Goal: Task Accomplishment & Management: Manage account settings

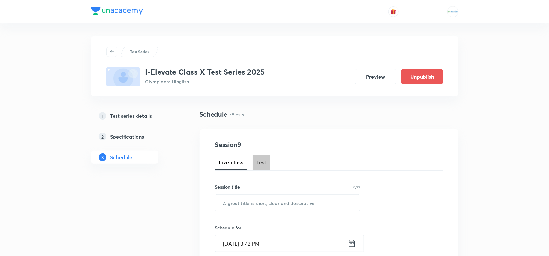
click at [263, 163] on span "Test" at bounding box center [262, 163] width 10 height 8
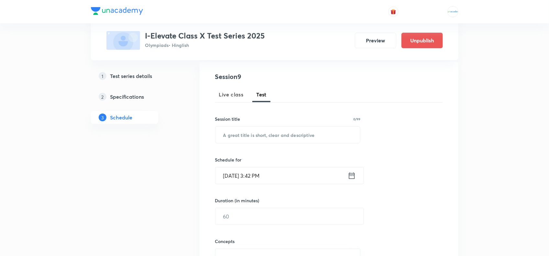
scroll to position [67, 0]
paste input "Major Test 03"
click at [255, 129] on input "text" at bounding box center [287, 135] width 145 height 16
type input "Major Test 03"
click at [252, 171] on input "[DATE] 3:42 PM" at bounding box center [281, 176] width 132 height 16
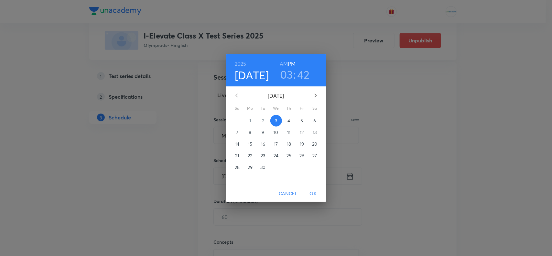
click at [285, 62] on h6 "AM" at bounding box center [284, 63] width 8 height 9
click at [316, 96] on icon "button" at bounding box center [315, 95] width 2 height 4
click at [240, 128] on button "5" at bounding box center [238, 132] width 12 height 12
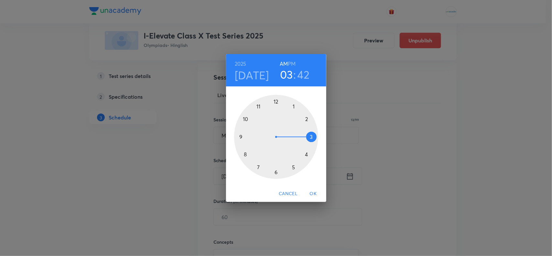
click at [246, 118] on div at bounding box center [276, 137] width 84 height 84
click at [276, 102] on div at bounding box center [276, 137] width 84 height 84
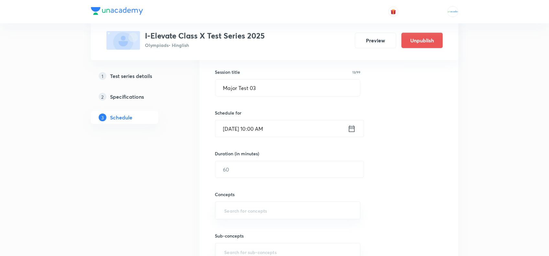
scroll to position [116, 0]
click at [247, 168] on input "text" at bounding box center [289, 168] width 148 height 16
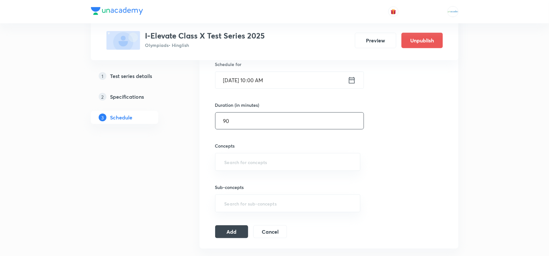
scroll to position [164, 0]
type input "90"
paste input "Real"
type input "Real"
click at [241, 165] on input "Real" at bounding box center [287, 162] width 129 height 12
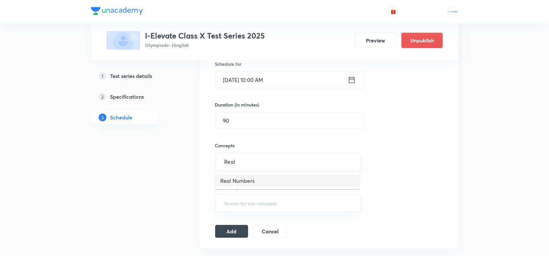
click at [238, 175] on li "Real Numbers" at bounding box center [287, 181] width 145 height 12
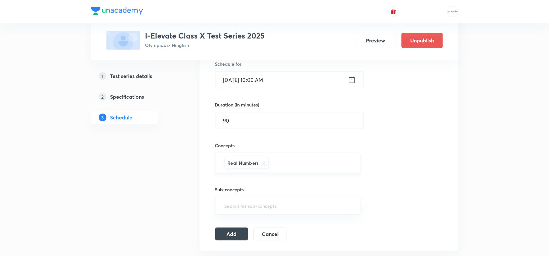
paste input "Polynomials"
type input "Polynomials"
click at [261, 182] on li "Polynomials" at bounding box center [287, 184] width 145 height 12
paste input "Linear"
type input "Linear"
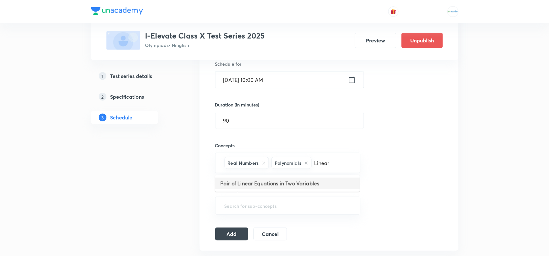
click at [266, 184] on li "Pair of Linear Equations in Two Variables" at bounding box center [287, 184] width 145 height 12
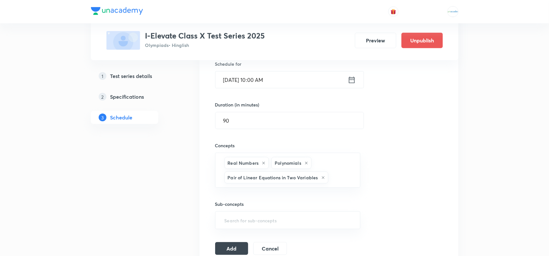
paste input "Quadratic"
type input "Quadratic"
click at [249, 198] on li "Quadratic Equations" at bounding box center [287, 198] width 145 height 12
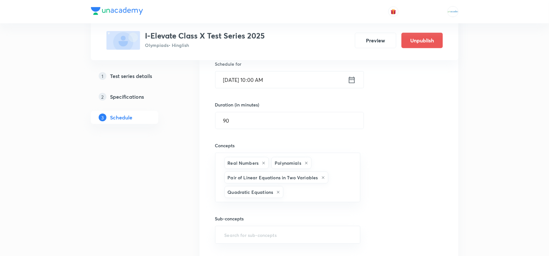
paste input "Arithmetic"
type input "Arithmetic"
click at [248, 211] on li "Arithmetic Progressions" at bounding box center [287, 213] width 145 height 12
paste input "Triangles"
type input "Triangles"
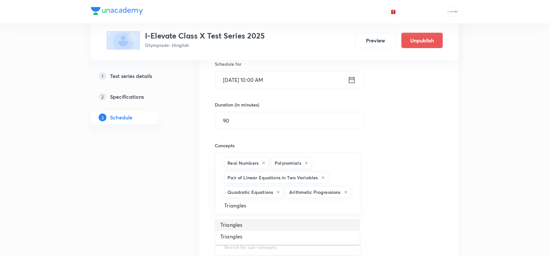
click at [250, 222] on li "Triangles" at bounding box center [287, 225] width 145 height 12
paste input "Coordinate"
type input "Coordinate"
click at [244, 224] on li "Coordinate Geometry" at bounding box center [287, 228] width 145 height 12
paste input "Introduction"
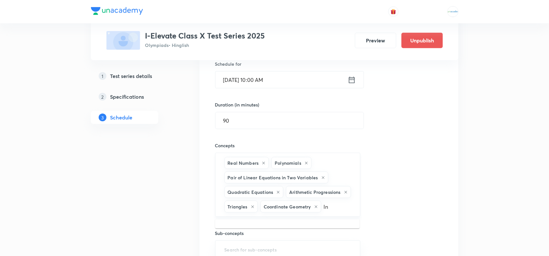
type input "I"
paste input "Introduction to Trigonometry"
type input "Introduction to Trigonometry"
click at [256, 226] on li "Introduction to Trigonometry" at bounding box center [287, 228] width 145 height 12
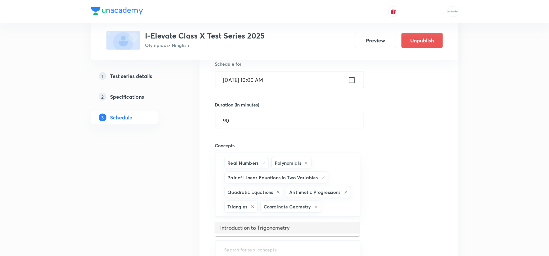
scroll to position [0, 0]
paste input "Some Applications of Trigonometry"
type input "Some Applications of Trigonometry"
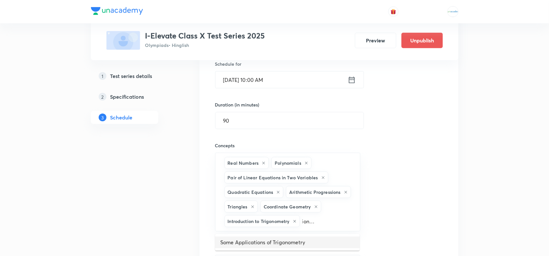
click at [265, 242] on li "Some Applications of Trigonometry" at bounding box center [287, 242] width 145 height 12
paste input "Arithmetical"
type input "Arithmetical"
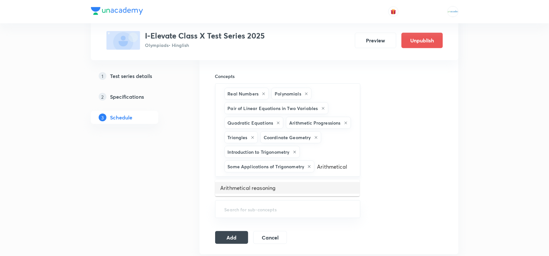
scroll to position [239, 0]
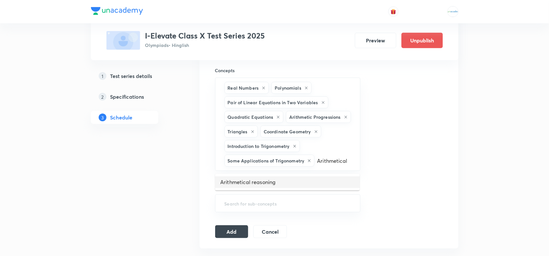
click at [277, 178] on li "Arithmetical reasoning" at bounding box center [287, 182] width 145 height 12
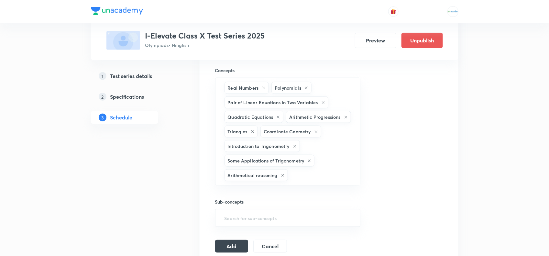
paste input "Alphabet"
type input "Alphabet"
click at [278, 196] on li "Alphabet Test" at bounding box center [287, 197] width 145 height 12
paste input "Coding"
type input "Coding"
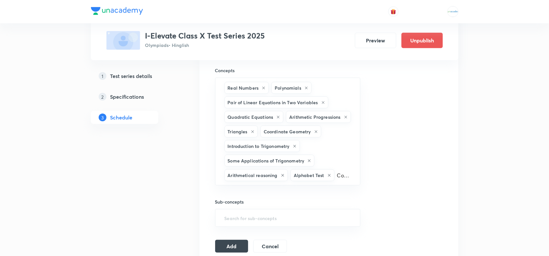
scroll to position [0, 5]
click at [255, 201] on li "Coding and Decoding" at bounding box center [287, 197] width 145 height 12
paste input "Direction"
type input "Direction"
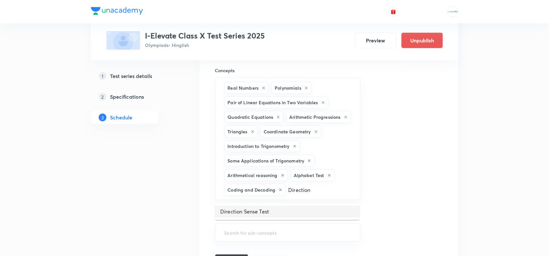
click at [254, 209] on li "Direction Sense Test" at bounding box center [287, 212] width 145 height 12
paste input "Seating"
type input "Seating"
click at [248, 224] on li "Seating Arrangement" at bounding box center [287, 224] width 145 height 12
paste input "Ranking"
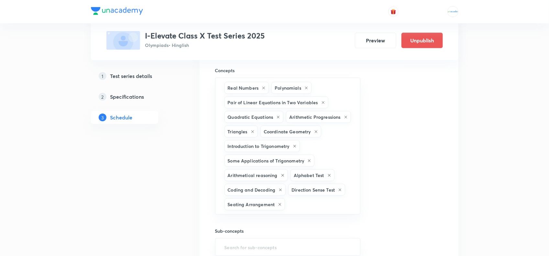
type input "Ranking"
click at [262, 223] on li "Ranking and Ordering test" at bounding box center [287, 226] width 145 height 12
paste input "Blood"
type input "B"
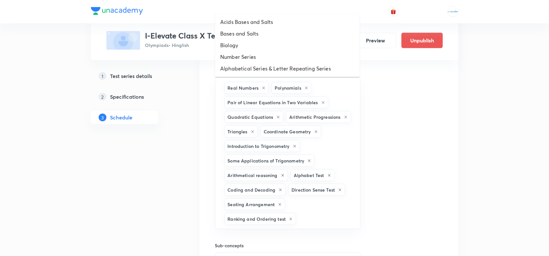
paste input "Blood"
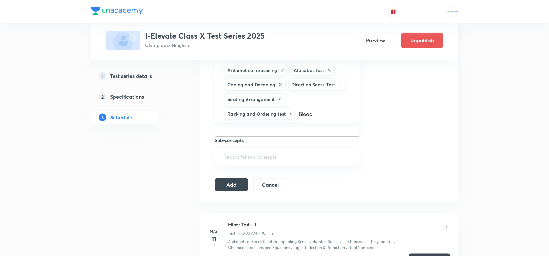
scroll to position [345, 0]
type input "Blood"
paste input "Puzzle"
type input "Puzzle"
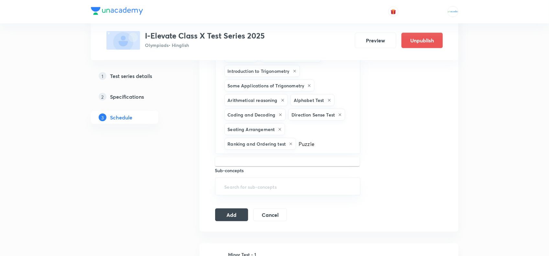
scroll to position [313, 0]
click at [306, 147] on input "Puzzle" at bounding box center [324, 145] width 55 height 12
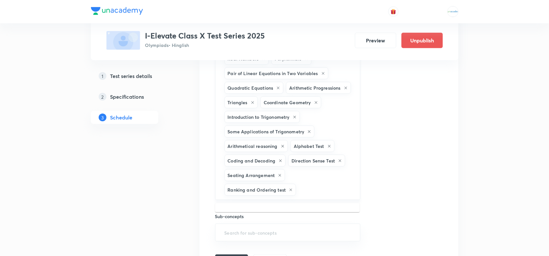
scroll to position [268, 0]
paste input "Blood"
type input "B"
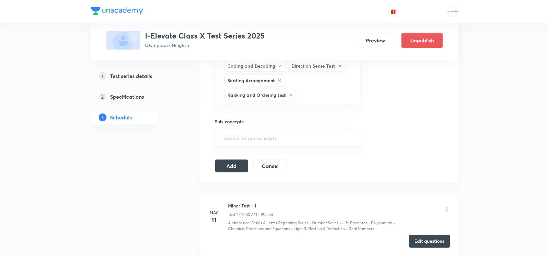
scroll to position [363, 0]
paste input "Blood"
type input "B"
paste input "Relation"
type input "Relation"
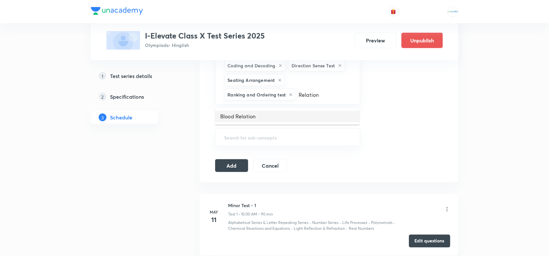
click at [247, 115] on li "Blood Relation" at bounding box center [287, 117] width 145 height 12
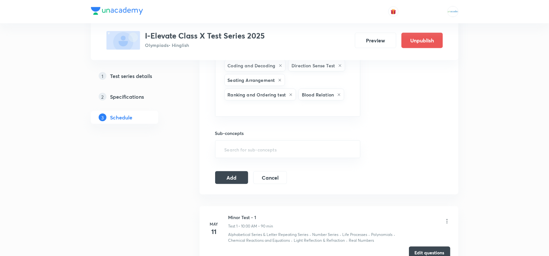
paste input "Puzzle"
type input "Puzzl"
click at [244, 129] on li "Puzzle" at bounding box center [287, 129] width 145 height 12
paste input "Venn Diagram"
type input "Venn Diagram"
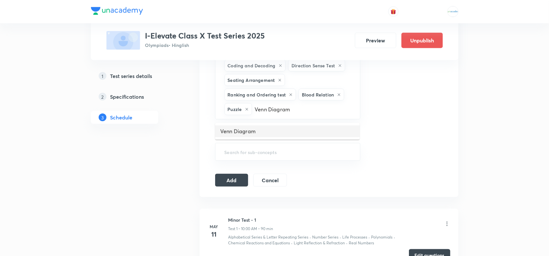
click at [283, 127] on li "Venn Diagram" at bounding box center [287, 132] width 145 height 12
paste input "Syllogism"
type input "Syllogism"
click at [271, 129] on li "Syllogism" at bounding box center [287, 132] width 145 height 12
click at [234, 180] on button "Add" at bounding box center [231, 179] width 33 height 13
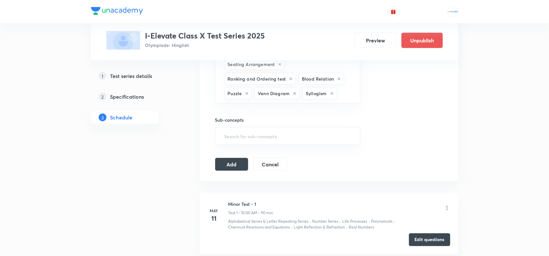
scroll to position [379, 0]
click at [237, 165] on button "Add" at bounding box center [231, 163] width 33 height 13
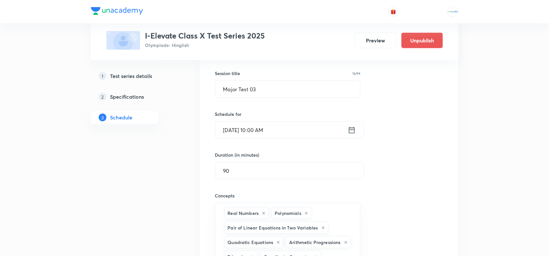
scroll to position [114, 0]
click at [259, 126] on input "[DATE] 10:00 AM" at bounding box center [281, 129] width 132 height 16
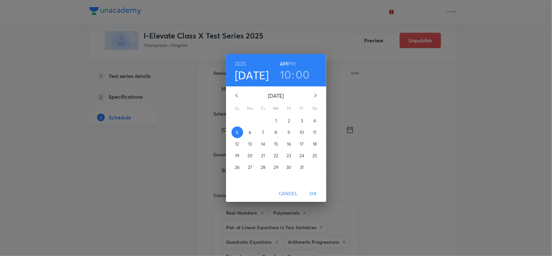
click at [295, 61] on h6 "PM" at bounding box center [292, 63] width 8 height 9
click at [288, 73] on h3 "10" at bounding box center [285, 75] width 11 height 14
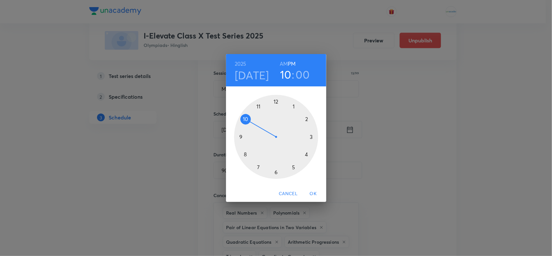
click at [308, 154] on div at bounding box center [276, 137] width 84 height 84
click at [315, 194] on span "OK" at bounding box center [314, 194] width 16 height 8
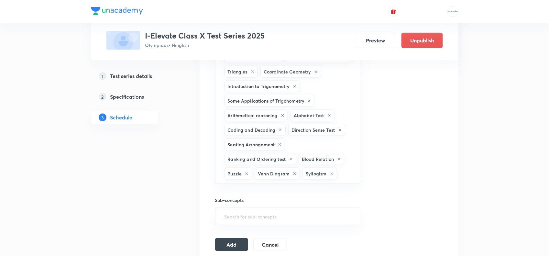
scroll to position [302, 0]
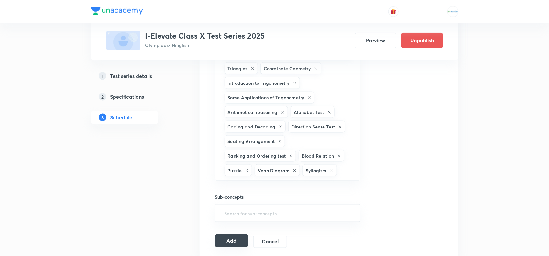
click at [240, 241] on button "Add" at bounding box center [231, 240] width 33 height 13
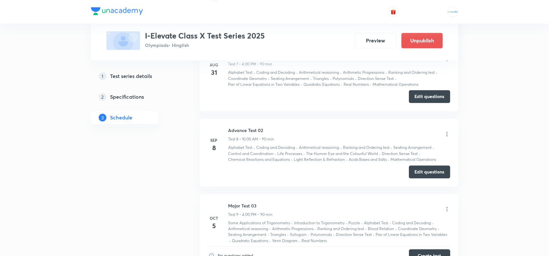
scroll to position [657, 0]
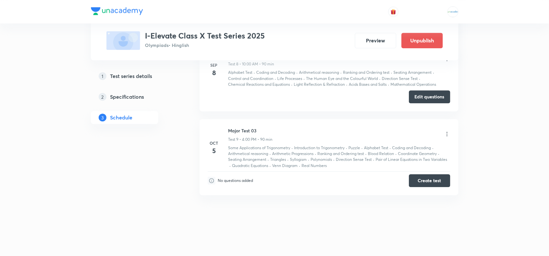
click at [448, 131] on icon at bounding box center [447, 134] width 6 height 6
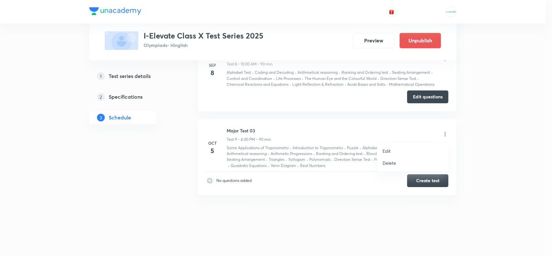
click at [400, 149] on li "Edit" at bounding box center [413, 151] width 71 height 12
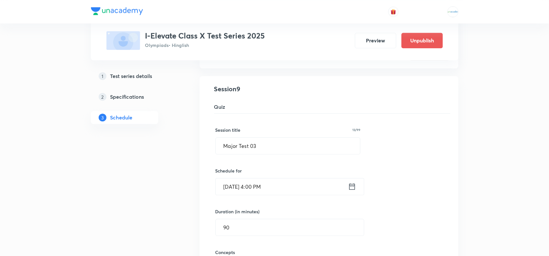
click at [259, 189] on input "[DATE] 4:00 PM" at bounding box center [282, 186] width 132 height 16
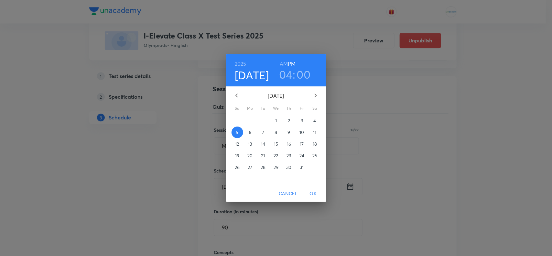
click at [283, 62] on h6 "AM" at bounding box center [284, 63] width 8 height 9
click at [286, 72] on h3 "04" at bounding box center [285, 75] width 13 height 14
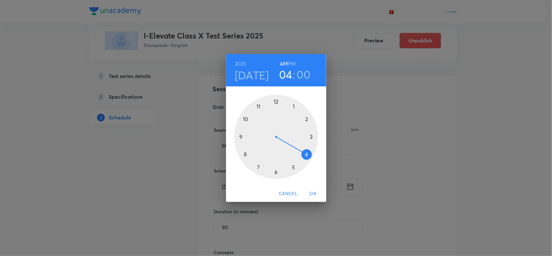
click at [246, 118] on div at bounding box center [276, 137] width 84 height 84
click at [312, 193] on span "OK" at bounding box center [314, 194] width 16 height 8
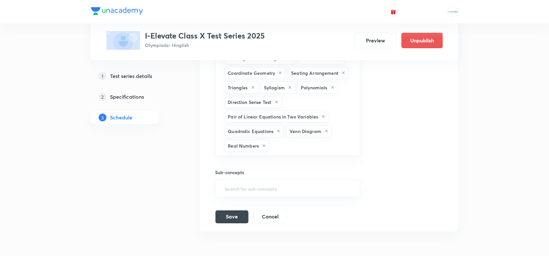
scroll to position [941, 0]
click at [225, 222] on button "Save" at bounding box center [231, 215] width 33 height 13
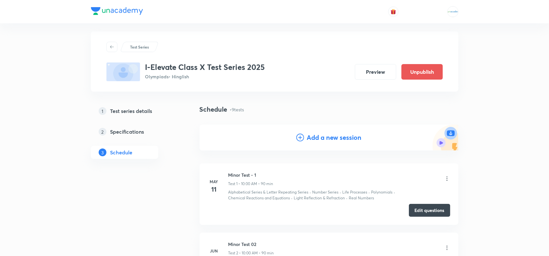
scroll to position [0, 0]
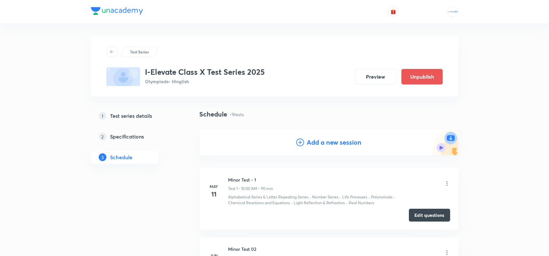
click at [331, 143] on h4 "Add a new session" at bounding box center [334, 142] width 55 height 10
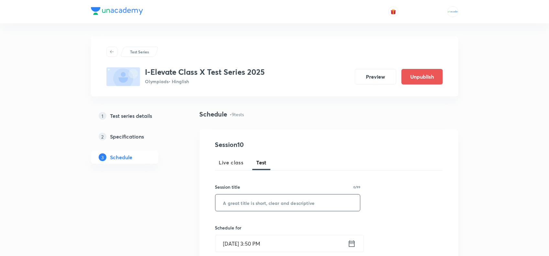
click at [272, 196] on input "text" at bounding box center [287, 202] width 145 height 16
paste input "Major Test 04"
type input "Major Test 04"
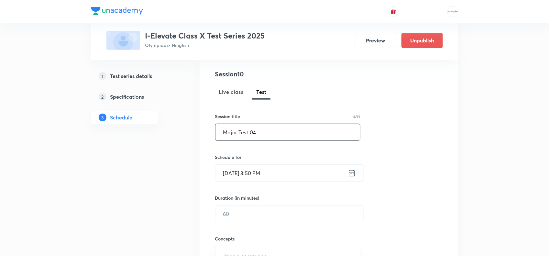
scroll to position [72, 0]
click at [247, 172] on input "[DATE] 3:50 PM" at bounding box center [281, 171] width 132 height 16
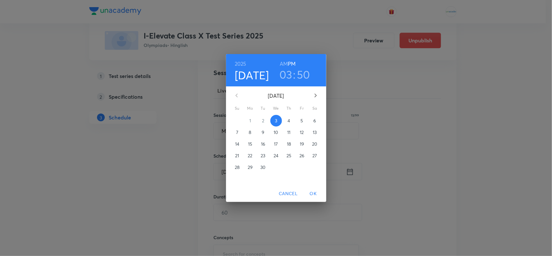
click at [283, 62] on h6 "AM" at bounding box center [284, 63] width 8 height 9
click at [251, 73] on h4 "[DATE]" at bounding box center [252, 75] width 34 height 14
click at [316, 97] on icon "button" at bounding box center [316, 96] width 8 height 8
click at [237, 133] on p "2" at bounding box center [237, 132] width 2 height 6
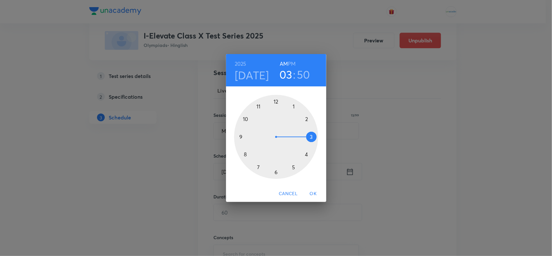
click at [246, 121] on div at bounding box center [276, 137] width 84 height 84
click at [277, 100] on div at bounding box center [276, 137] width 84 height 84
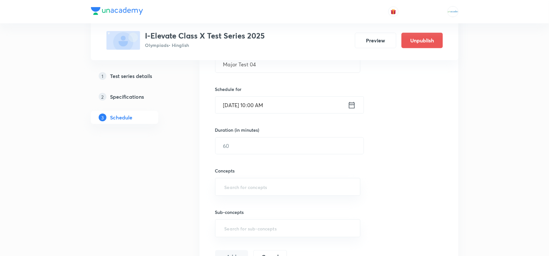
scroll to position [146, 0]
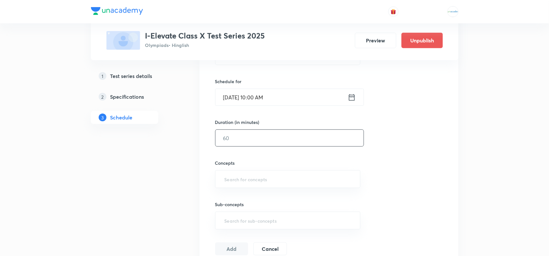
click at [247, 134] on input "text" at bounding box center [289, 138] width 148 height 16
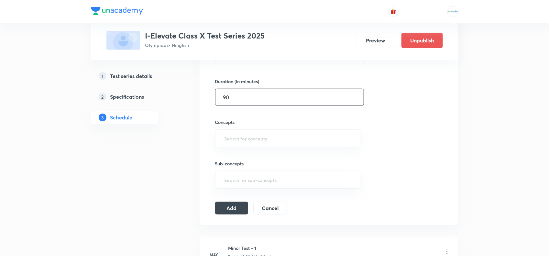
scroll to position [195, 0]
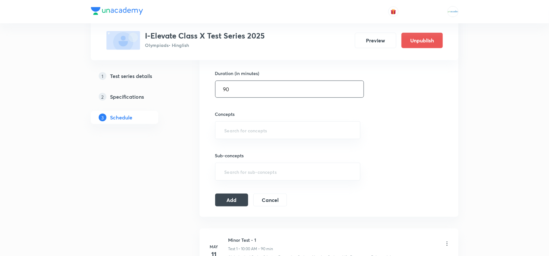
type input "90"
click at [247, 134] on input "text" at bounding box center [287, 130] width 129 height 12
paste input "Light"
type input "Light"
click at [235, 143] on ul "Light Reflection & Refraction" at bounding box center [287, 149] width 145 height 17
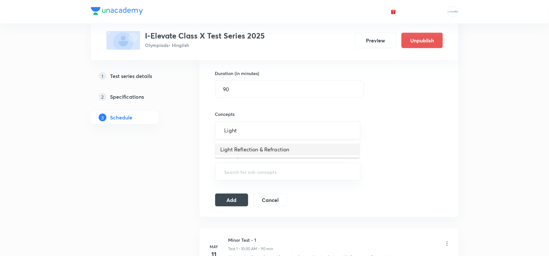
click at [236, 148] on li "Light Reflection & Refraction" at bounding box center [287, 150] width 145 height 12
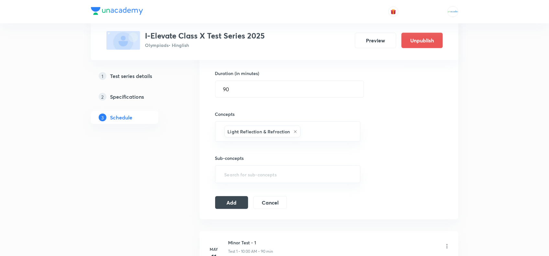
paste input "Human"
type input "Human"
click at [241, 154] on li "The Human Eye and the Colourful World" at bounding box center [287, 152] width 145 height 12
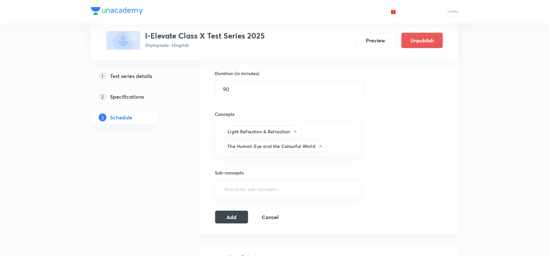
paste input "Electricity"
type input "E"
paste input "Magnetic"
type input "M"
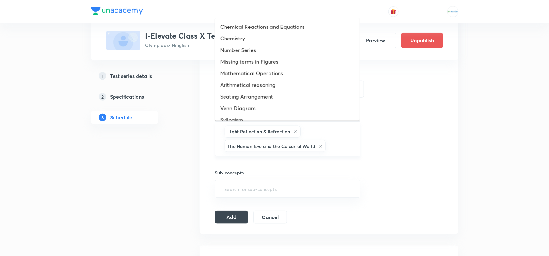
paste input "Magnetic"
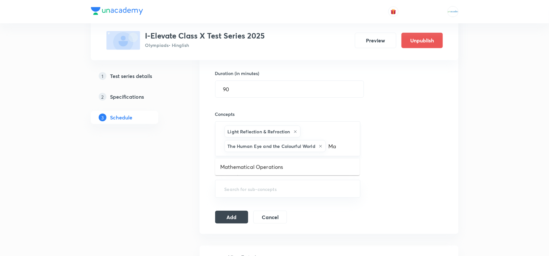
type input "M"
paste input "Electricity"
type input "E"
paste input "Magnetic [MEDICAL_DATA]"
type input "Magnetic [MEDICAL_DATA]"
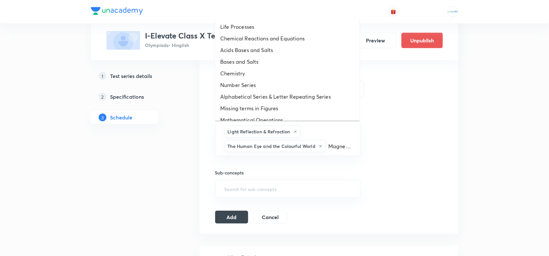
scroll to position [0, 63]
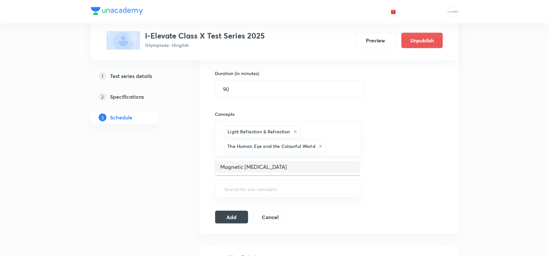
click at [245, 167] on li "Magnetic [MEDICAL_DATA]" at bounding box center [287, 167] width 145 height 12
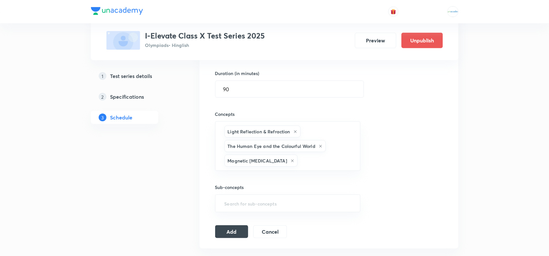
scroll to position [0, 0]
paste input "Electricity"
type input "Electricity"
paste input "Electricity"
type input "Electricity"
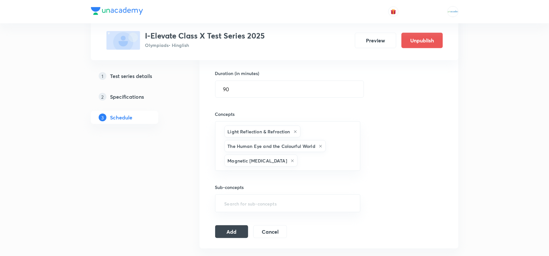
paste input "Electricity"
drag, startPoint x: 345, startPoint y: 162, endPoint x: 334, endPoint y: 160, distance: 11.2
click at [334, 160] on input "Electricity" at bounding box center [325, 161] width 53 height 12
type input "E"
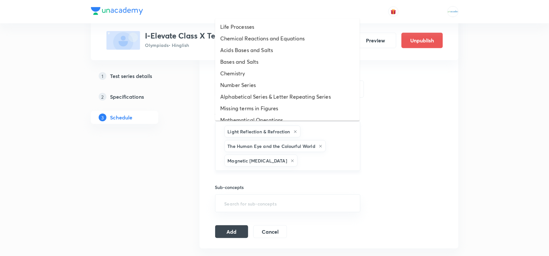
paste input "Electricity"
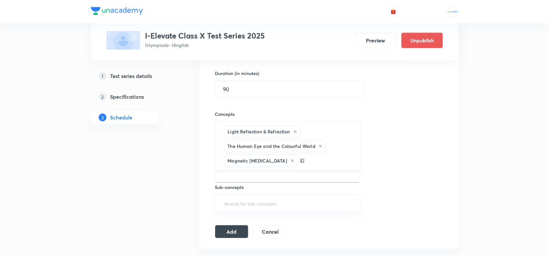
type input "E"
paste input "Chemical"
type input "Chemical"
click at [260, 181] on li "Chemical Reactions and Equations" at bounding box center [287, 182] width 145 height 12
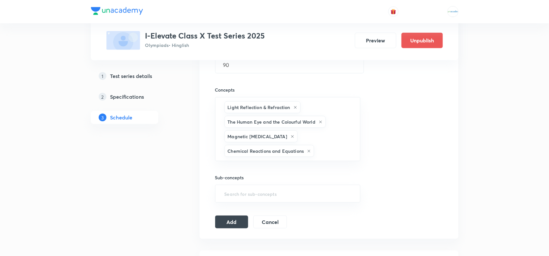
scroll to position [220, 0]
paste input "Electricity"
type input "E"
paste input "Acids"
type input "Acids"
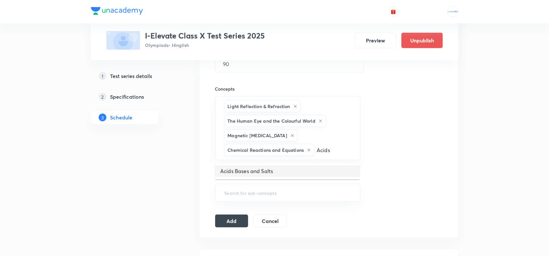
click at [261, 169] on li "Acids Bases and Salts" at bounding box center [287, 171] width 145 height 12
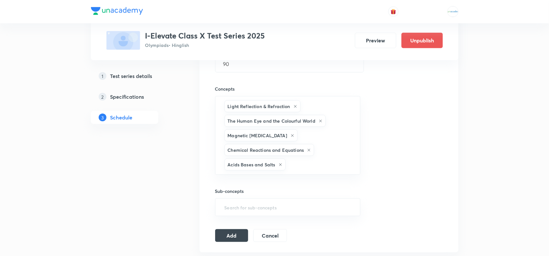
paste input "Metals"
type input "Metals"
click at [262, 183] on div "Sub-concepts ​" at bounding box center [288, 195] width 146 height 41
paste input "Carbon"
click at [304, 170] on input "Carbon" at bounding box center [320, 165] width 66 height 12
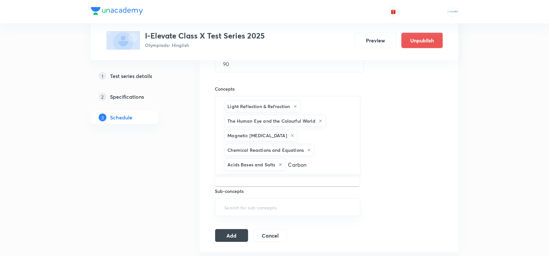
click at [314, 167] on input "Carbon" at bounding box center [320, 165] width 66 height 12
type input "C"
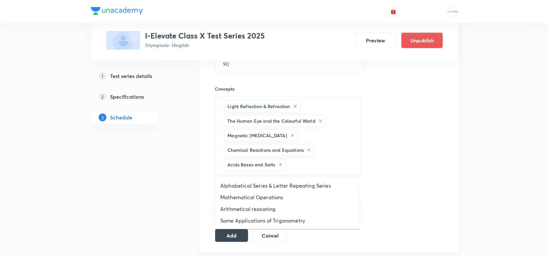
paste input "Electricity"
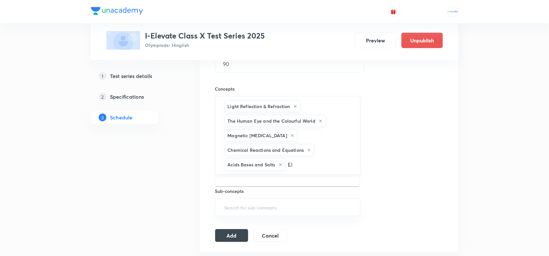
type input "E"
type input "M"
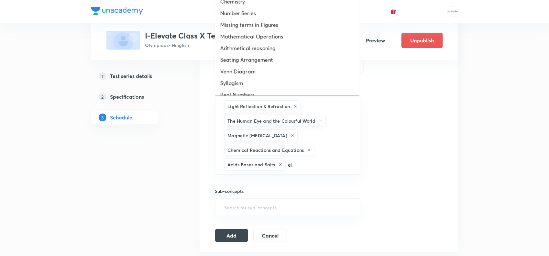
type input "ele"
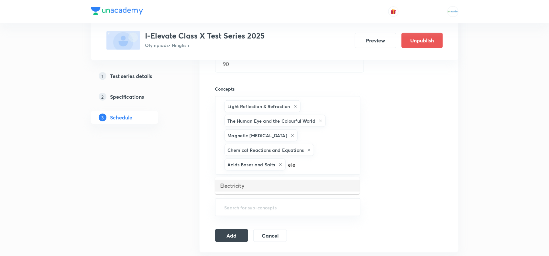
click at [256, 190] on li "Electricity" at bounding box center [287, 186] width 145 height 12
paste input "Metals and Non-metals"
type input "M"
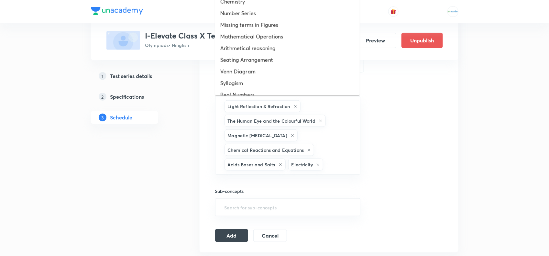
paste input "Carbon and its Compounds"
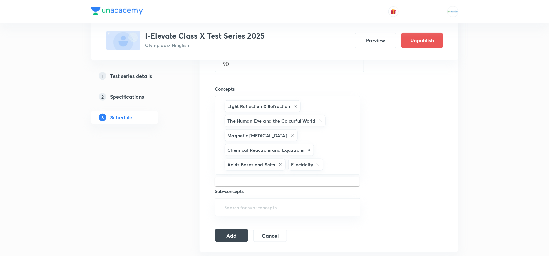
type input "Carbon and its Compounds"
paste input "Metals and Non-metals"
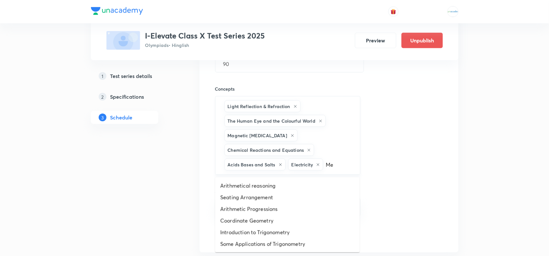
type input "M"
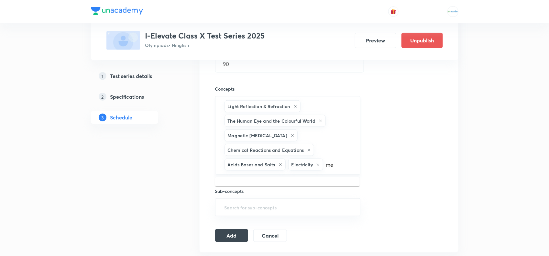
type input "m"
paste input "Carbon and its Compounds"
type input "C"
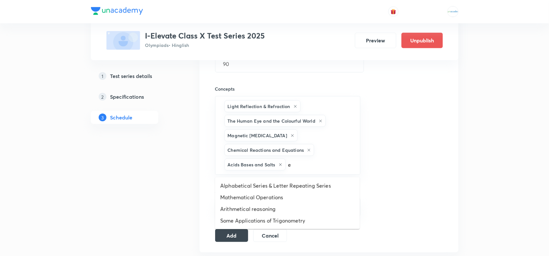
type input "el"
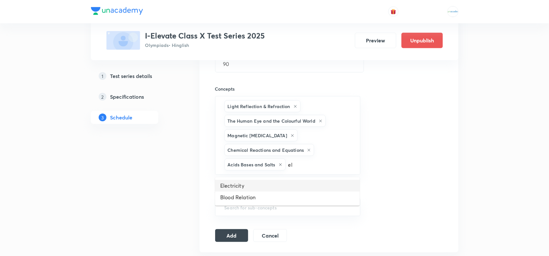
click at [245, 184] on li "Electricity" at bounding box center [287, 186] width 145 height 12
paste input "Life Processes"
type input "Life Processes"
click at [255, 188] on li "Life Processes" at bounding box center [287, 186] width 145 height 12
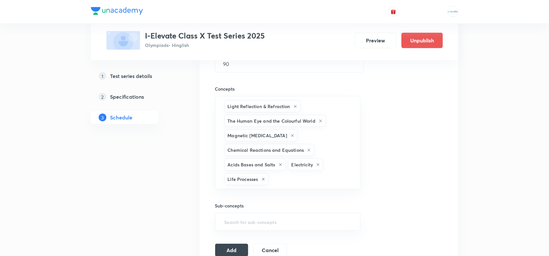
scroll to position [0, 0]
paste input "Control and Coordination"
type input "Control and Coordination"
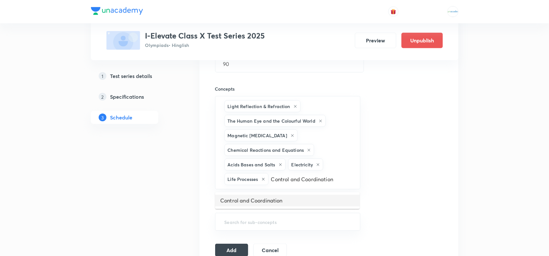
click at [257, 196] on li "Control and Coordination" at bounding box center [287, 201] width 145 height 12
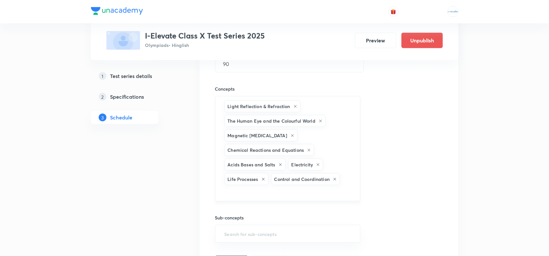
paste input "How"
type input "H"
paste input "Metals"
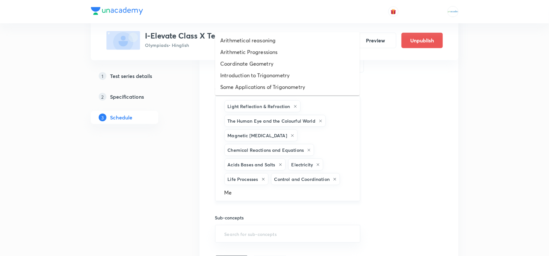
type input "M"
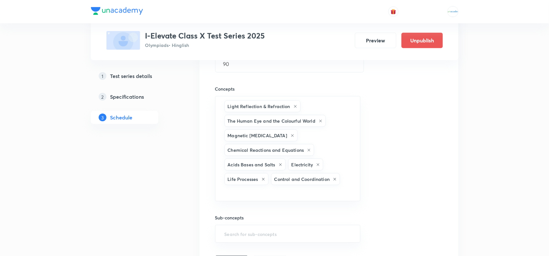
click at [382, 195] on div "Session 10 Live class Test Session title 13/99 Major Test 04 ​ Schedule for [DA…" at bounding box center [329, 93] width 228 height 349
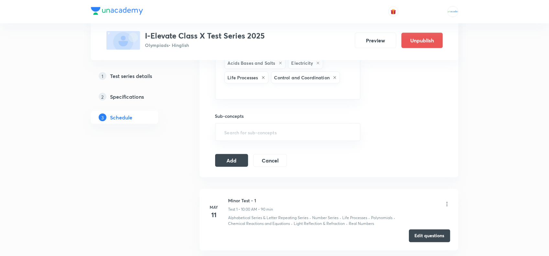
scroll to position [322, 0]
click at [242, 162] on button "Add" at bounding box center [231, 159] width 33 height 13
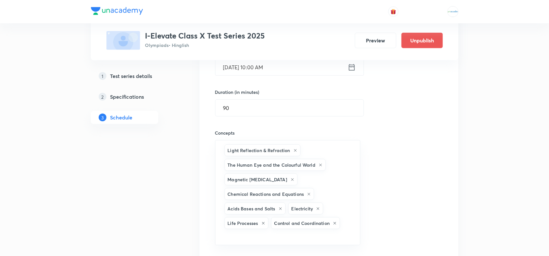
scroll to position [145, 0]
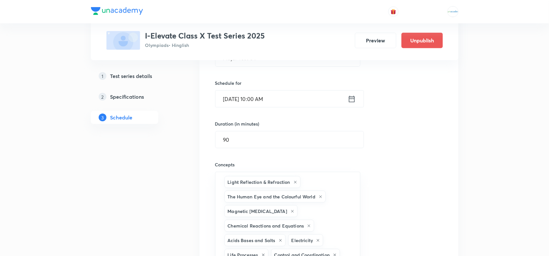
click at [245, 99] on input "[DATE] 10:00 AM" at bounding box center [281, 99] width 132 height 16
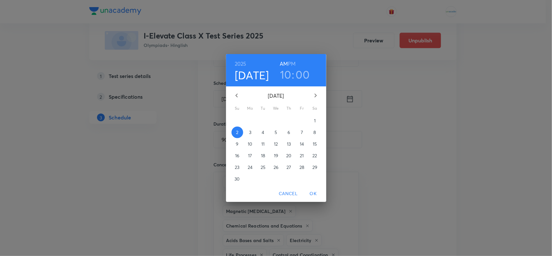
click at [294, 62] on h6 "PM" at bounding box center [292, 63] width 8 height 9
click at [287, 73] on h3 "10" at bounding box center [285, 75] width 11 height 14
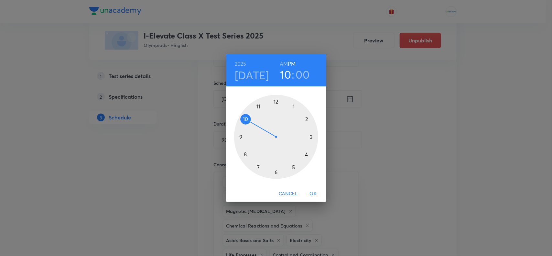
click at [306, 154] on div at bounding box center [276, 137] width 84 height 84
click at [313, 193] on span "OK" at bounding box center [314, 194] width 16 height 8
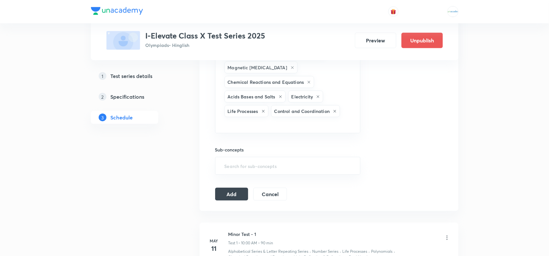
scroll to position [294, 0]
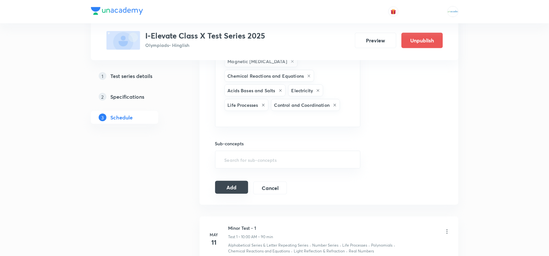
click at [237, 190] on button "Add" at bounding box center [231, 187] width 33 height 13
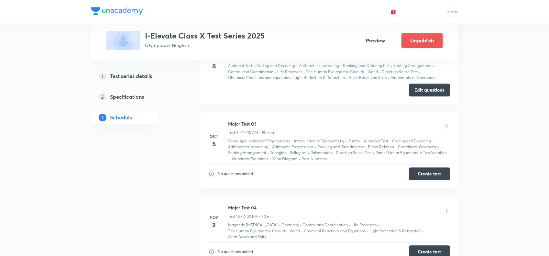
scroll to position [735, 0]
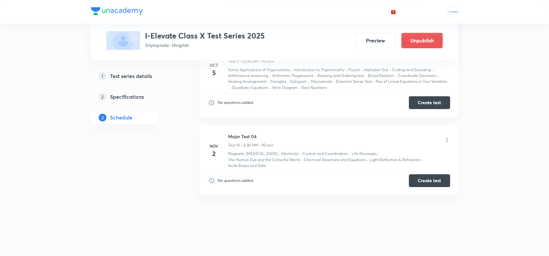
click at [447, 140] on icon at bounding box center [447, 140] width 6 height 6
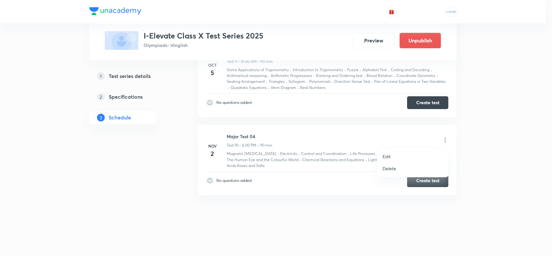
click at [390, 156] on p "Edit" at bounding box center [387, 156] width 8 height 7
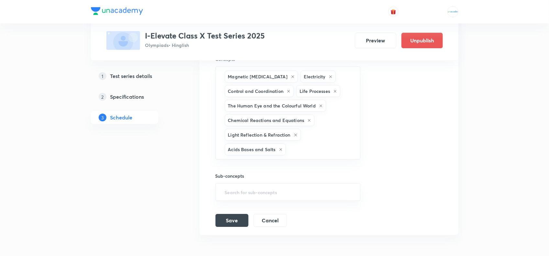
scroll to position [934, 0]
click at [288, 155] on input "text" at bounding box center [319, 149] width 65 height 12
paste input "Metals"
type input "M"
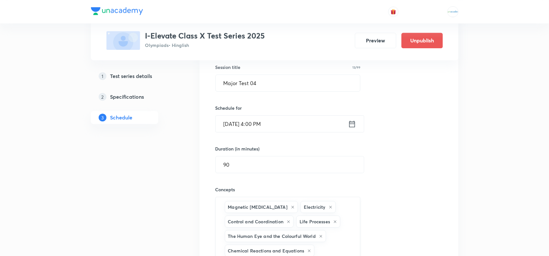
scroll to position [801, 0]
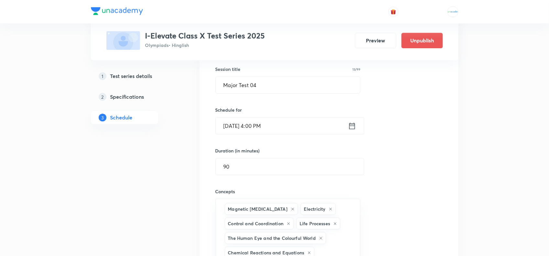
click at [260, 133] on input "[DATE] 4:00 PM" at bounding box center [282, 125] width 132 height 16
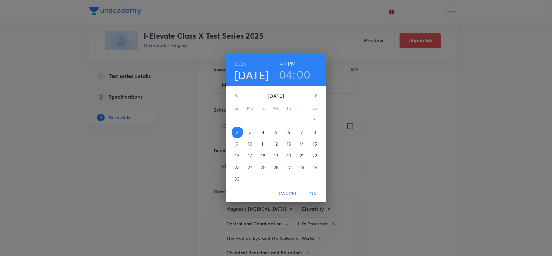
click at [283, 62] on h6 "AM" at bounding box center [284, 63] width 8 height 9
click at [285, 73] on h3 "04" at bounding box center [285, 75] width 13 height 14
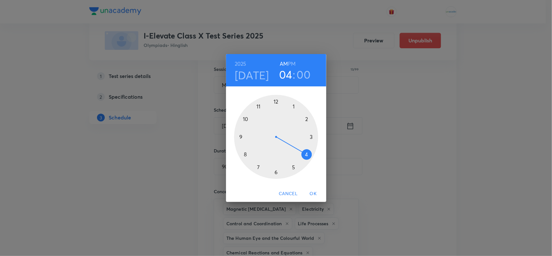
click at [245, 118] on div at bounding box center [276, 137] width 84 height 84
click at [312, 192] on span "OK" at bounding box center [314, 194] width 16 height 8
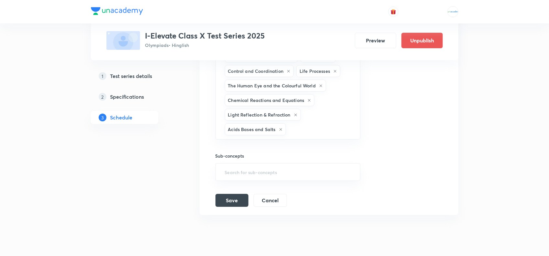
scroll to position [962, 0]
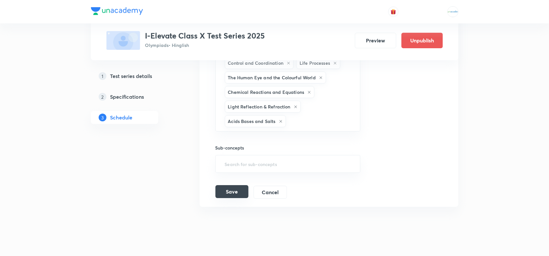
click at [236, 198] on button "Save" at bounding box center [231, 191] width 33 height 13
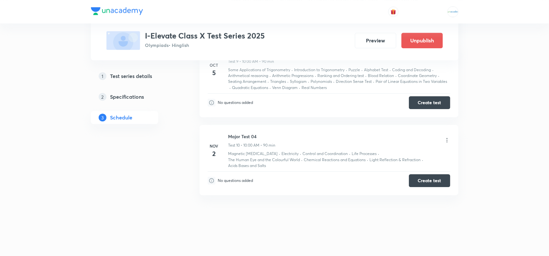
scroll to position [735, 0]
click at [446, 139] on icon at bounding box center [447, 140] width 6 height 6
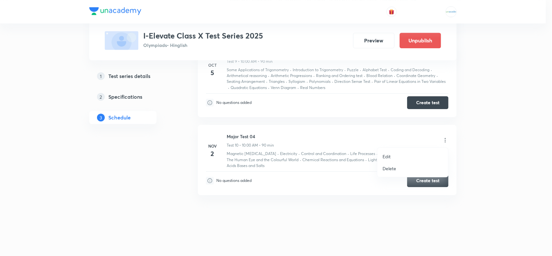
click at [392, 155] on li "Edit" at bounding box center [413, 156] width 71 height 12
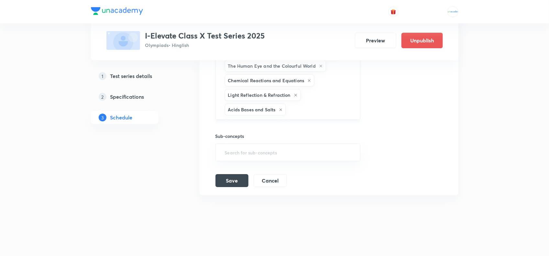
scroll to position [979, 0]
paste input "Metals"
click at [304, 115] on input "Metals" at bounding box center [319, 110] width 65 height 12
click at [311, 115] on input "Metals" at bounding box center [319, 110] width 65 height 12
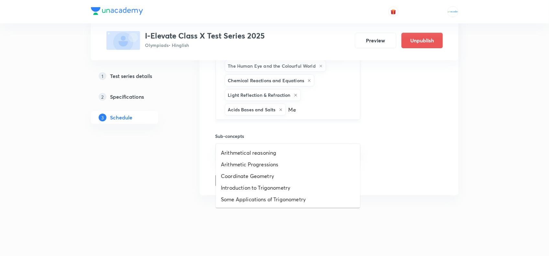
type input "M"
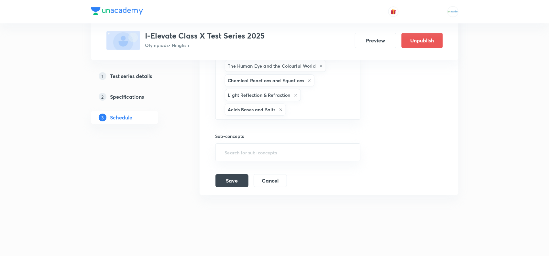
paste input "Carbon"
type input "Carbon"
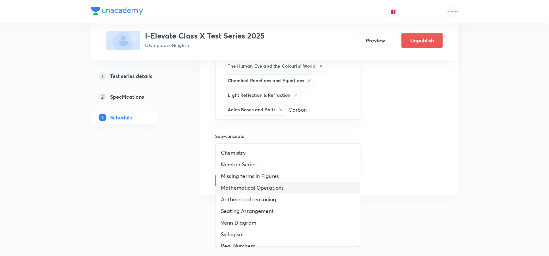
click at [303, 184] on li "Mathematical Operations" at bounding box center [288, 188] width 144 height 12
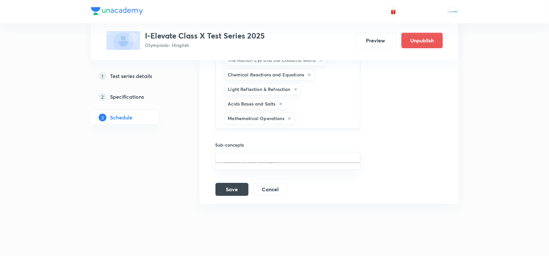
click at [306, 124] on input "text" at bounding box center [324, 118] width 56 height 12
paste input "Carbon"
type input "C"
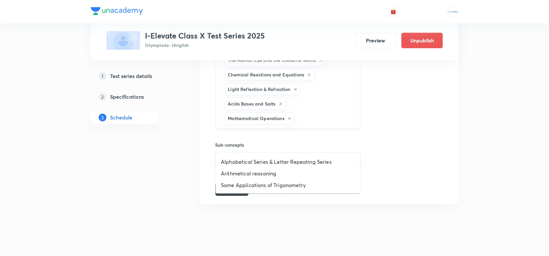
paste input "How do Organisms Reproduce?"
click at [314, 124] on input "text" at bounding box center [324, 118] width 56 height 12
type input "How do Organisms Reproduce?"
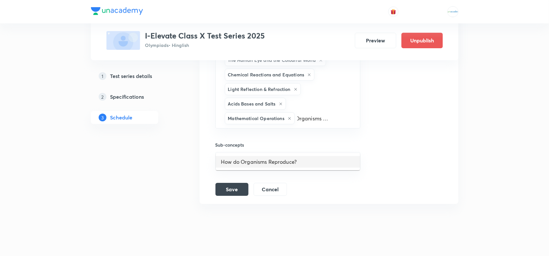
click at [285, 163] on li "How do Organisms Reproduce?" at bounding box center [288, 162] width 144 height 12
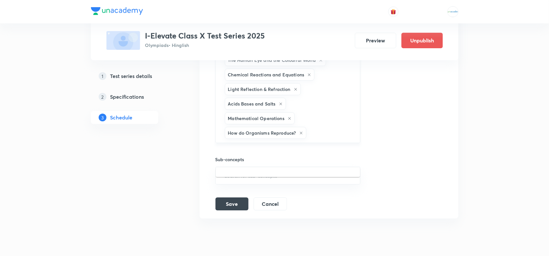
click at [321, 139] on input "text" at bounding box center [330, 133] width 45 height 12
paste input "Heredity"
type input "Heredity"
click at [247, 174] on li "Heredity" at bounding box center [288, 176] width 144 height 12
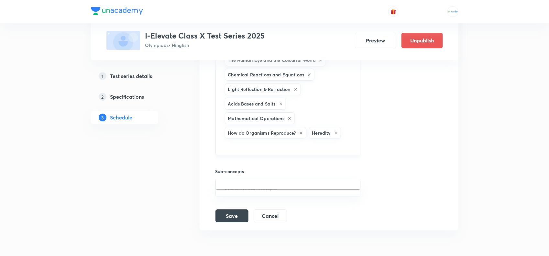
click at [315, 152] on input "text" at bounding box center [288, 146] width 129 height 12
paste input "Metals and Non-metals"
type input "Metal"
click at [232, 152] on input "Metal" at bounding box center [288, 146] width 129 height 12
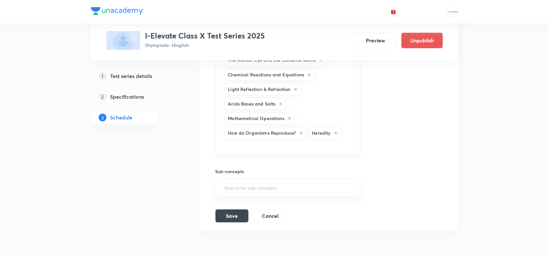
paste input "Carbon and its Compounds"
drag, startPoint x: 245, startPoint y: 172, endPoint x: 293, endPoint y: 174, distance: 48.6
click at [293, 152] on input "Carbon and its Compounds" at bounding box center [288, 146] width 129 height 12
type input "C"
click at [233, 222] on button "Save" at bounding box center [231, 215] width 33 height 13
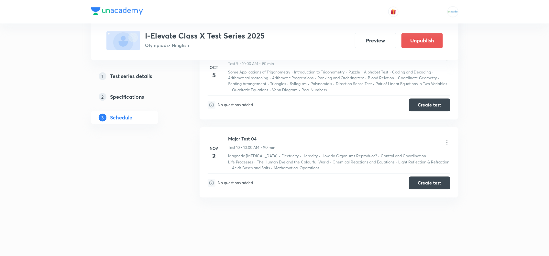
scroll to position [725, 0]
click at [445, 146] on icon at bounding box center [447, 142] width 6 height 6
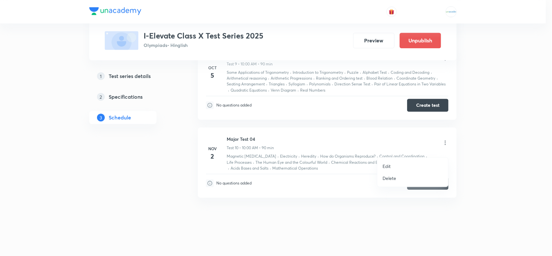
click at [395, 165] on li "Edit" at bounding box center [413, 166] width 71 height 12
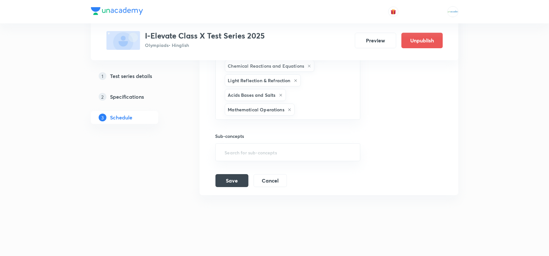
scroll to position [984, 0]
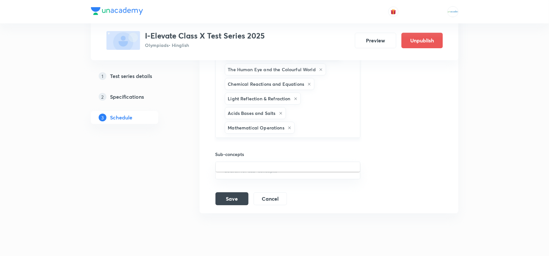
click at [314, 134] on input "text" at bounding box center [324, 128] width 56 height 12
paste input "Metals and Non-metals"
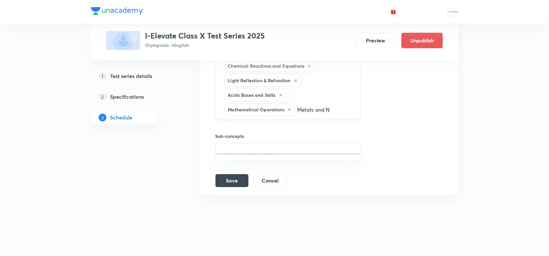
scroll to position [1026, 0]
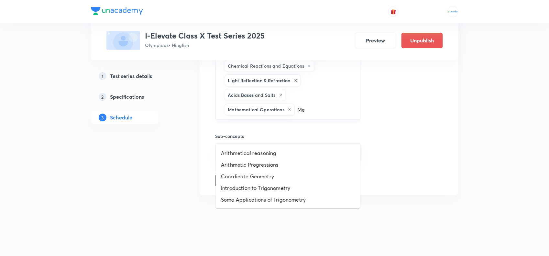
type input "M"
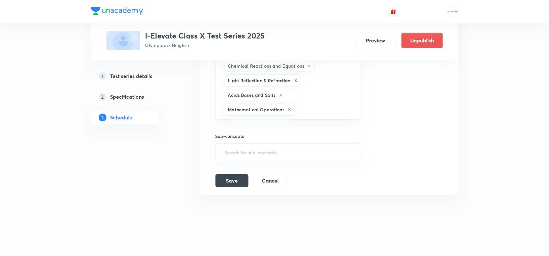
paste input "Carbon"
type input "C"
click at [385, 150] on div "Session title 13/99 Major Test 04 ​ Schedule for [DATE] 10:00 AM ​ Duration (in…" at bounding box center [328, 19] width 227 height 335
click at [279, 178] on button "Cancel" at bounding box center [270, 179] width 33 height 13
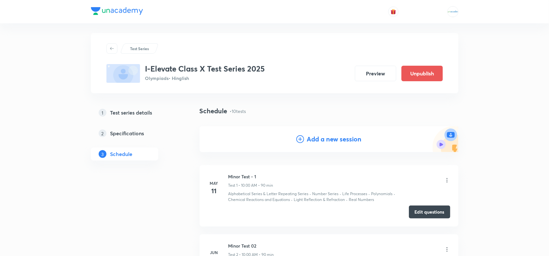
scroll to position [0, 0]
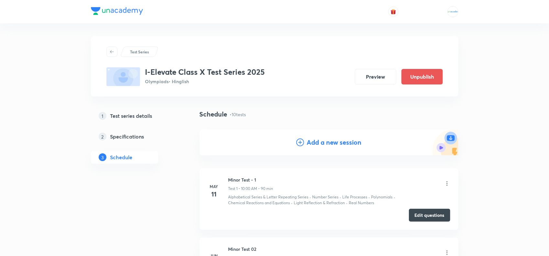
click at [327, 146] on h4 "Add a new session" at bounding box center [334, 142] width 55 height 10
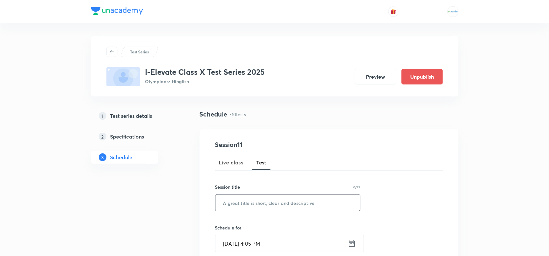
click at [259, 200] on input "text" at bounding box center [287, 202] width 145 height 16
paste input "Major Test 06"
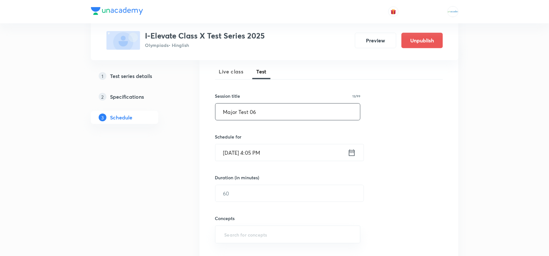
scroll to position [91, 0]
type input "Major Test 05"
click at [241, 153] on input "[DATE] 4:05 PM" at bounding box center [281, 152] width 132 height 16
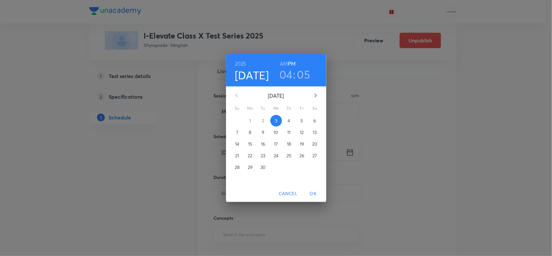
click at [316, 96] on icon "button" at bounding box center [315, 95] width 2 height 4
click at [236, 178] on p "30" at bounding box center [237, 179] width 5 height 6
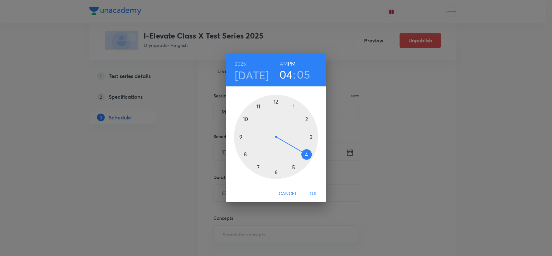
click at [245, 119] on div at bounding box center [276, 137] width 84 height 84
click at [284, 62] on h6 "AM" at bounding box center [284, 63] width 8 height 9
click at [277, 100] on div at bounding box center [276, 137] width 84 height 84
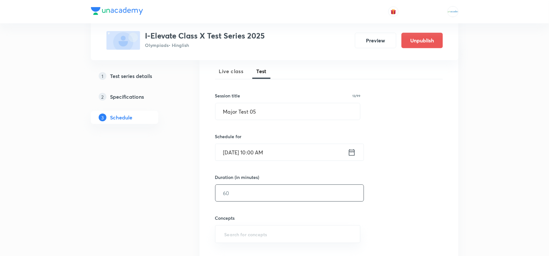
click at [243, 190] on input "text" at bounding box center [289, 193] width 148 height 16
type input "90"
paste input "Real"
type input "Real"
click at [243, 190] on input "90" at bounding box center [289, 193] width 148 height 16
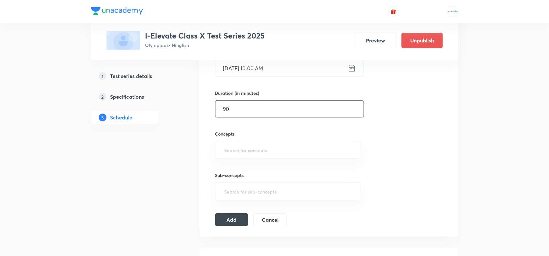
scroll to position [176, 0]
click at [240, 153] on input "text" at bounding box center [287, 150] width 129 height 12
paste input "Real"
type input "Real"
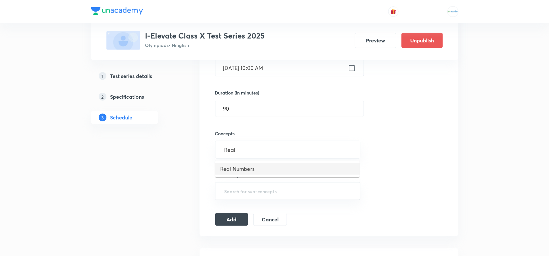
click at [244, 169] on li "Real Numbers" at bounding box center [287, 169] width 145 height 12
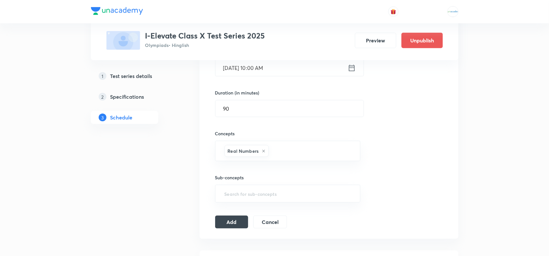
paste input "Polynomials"
type input "Polynomials"
click at [248, 172] on li "Polynomials" at bounding box center [287, 172] width 145 height 12
paste input "Pair"
type input "Pair"
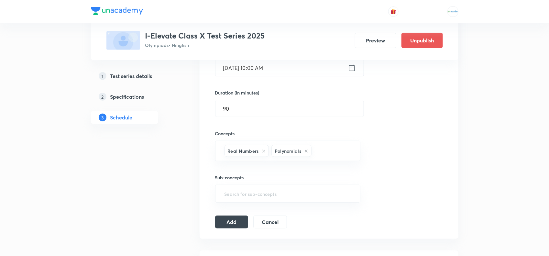
paste input "Quadratic"
type input "Quadratic"
click at [285, 169] on li "Quadratic Equations" at bounding box center [287, 172] width 145 height 12
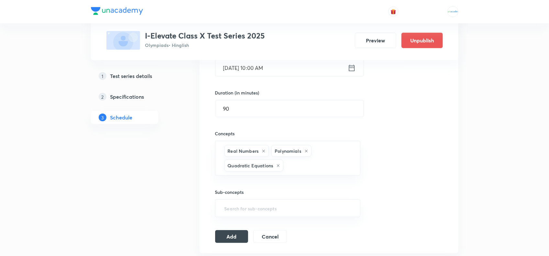
paste input "Arithmetic"
type input "Arithmetic"
click at [247, 181] on li "Arithmetic Progressions" at bounding box center [287, 187] width 145 height 12
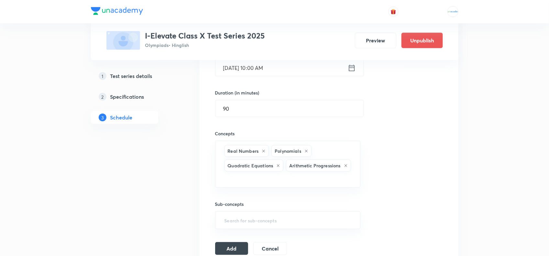
paste input "Triangles"
type input "Triangles"
click at [251, 197] on li "Triangles" at bounding box center [287, 198] width 145 height 12
paste input "Coordinate"
type input "Coordinate"
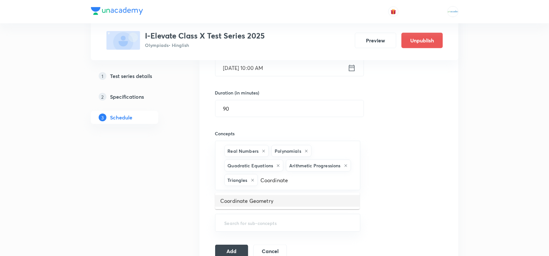
click at [235, 201] on li "Coordinate Geometry" at bounding box center [287, 201] width 145 height 12
paste input "Introduction"
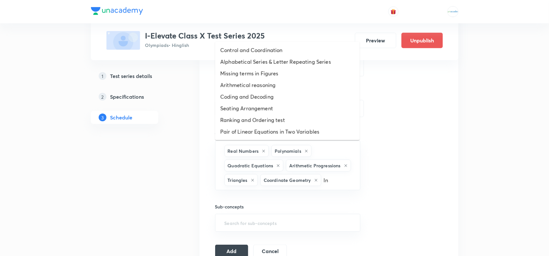
type input "I"
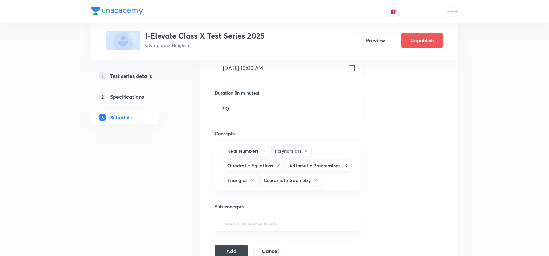
paste input "Trigonometry"
type input "Trigonometry"
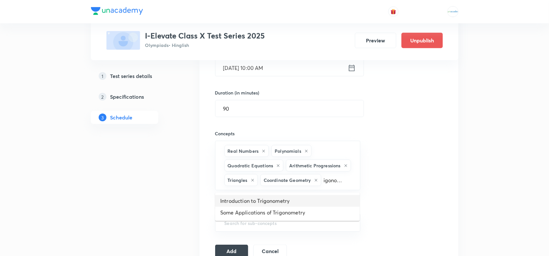
click at [261, 199] on li "Introduction to Trigonometry" at bounding box center [287, 201] width 145 height 12
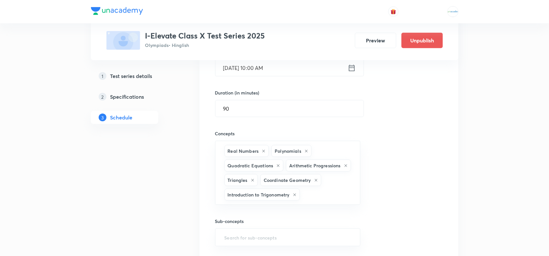
scroll to position [0, 0]
paste input "Applications"
type input "Applications"
click at [261, 213] on li "Some Applications of Trigonometry" at bounding box center [287, 216] width 145 height 12
paste input "Circles"
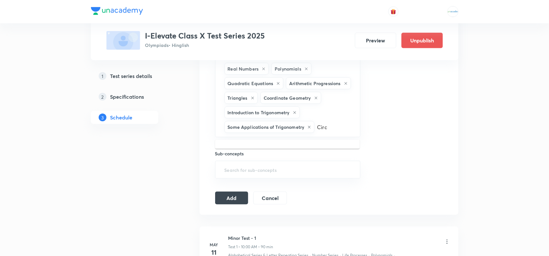
scroll to position [261, 0]
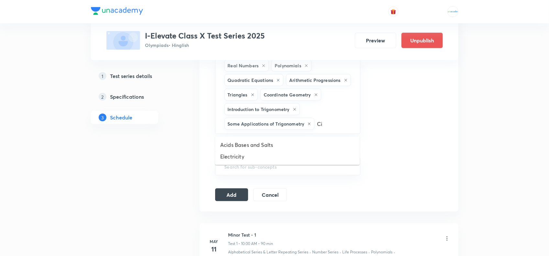
type input "C"
type input "c"
paste input "Circles"
type input "C"
paste input "Circles"
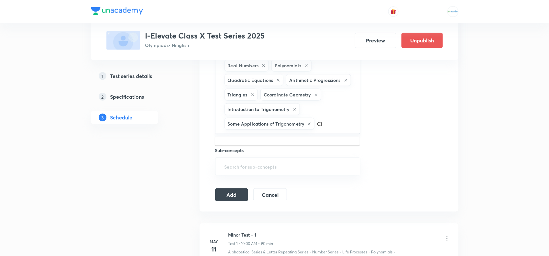
type input "C"
paste input "Surface Areas and Volumes"
type input "S"
paste input "Puzzle"
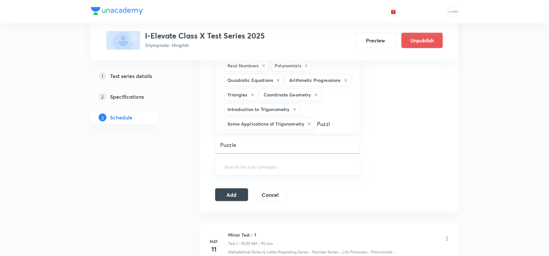
type input "Puzz"
click at [232, 146] on li "Puzzle" at bounding box center [287, 145] width 145 height 12
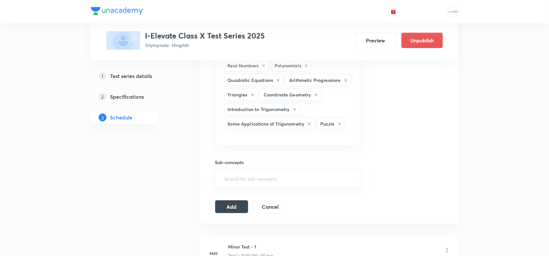
paste input "Diagram"
type input "Diagram"
click at [236, 154] on li "Venn Diagram" at bounding box center [287, 157] width 145 height 12
paste input "Syllogism"
type input "Syllogism"
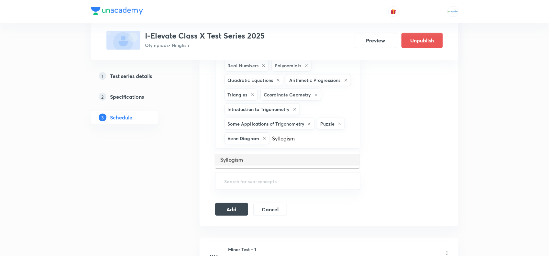
click at [248, 159] on li "Syllogism" at bounding box center [287, 160] width 145 height 12
paste input "Analogy"
type input "A"
paste input "Mirror and Water Image & Paper Folding and Cutting & Embedded Figure"
type input "Mirror and Water Image & Paper Folding and Cutting & Embedded Figure"
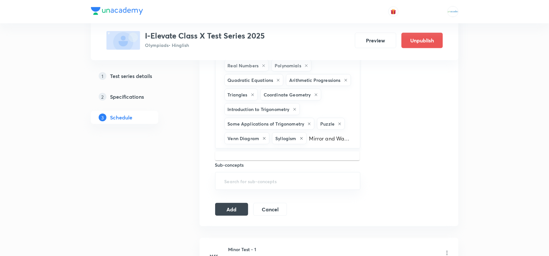
scroll to position [0, 136]
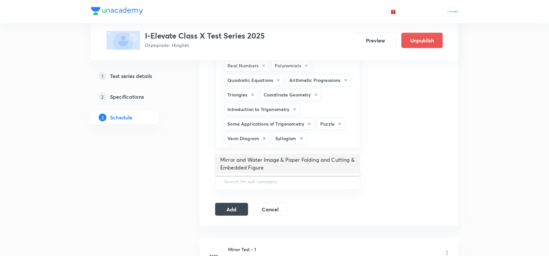
click at [291, 158] on li "Mirror and Water Image & Paper Folding and Cutting & Embedded Figure" at bounding box center [287, 163] width 145 height 19
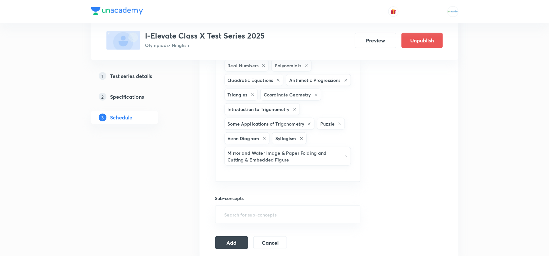
paste input "Dice"
type input "Dice"
click at [253, 189] on li "Dice" at bounding box center [287, 193] width 145 height 12
paste input "Cube"
type input "Cube"
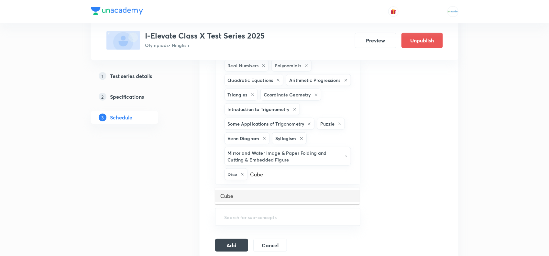
click at [232, 197] on li "Cube" at bounding box center [287, 196] width 145 height 12
paste input "Redundancy"
type input "Redundancy"
click at [269, 195] on li "Data Sufficiency & Data Redundancy" at bounding box center [287, 196] width 145 height 12
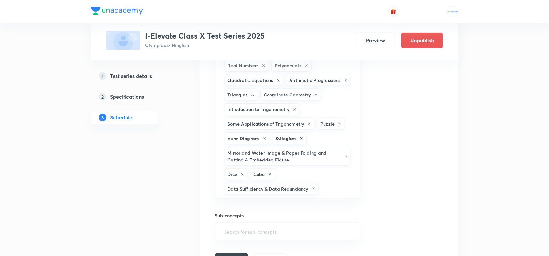
paste input "Clock"
type input "Clock"
paste input "Calendar"
type input "Calendar"
click at [250, 209] on li "Calendar" at bounding box center [287, 211] width 145 height 12
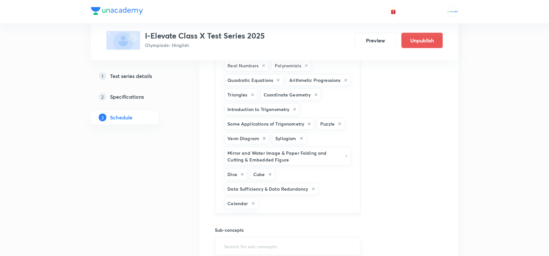
paste input "Clock"
type input "Cloc"
click at [256, 225] on li "Clock" at bounding box center [287, 225] width 145 height 12
paste input "Volumes"
type input "Volumes"
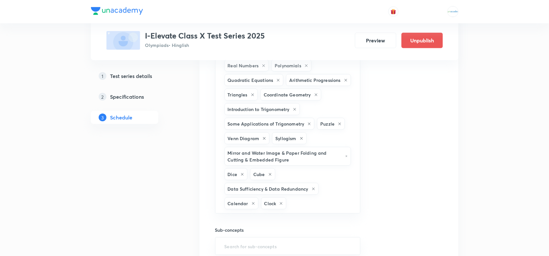
click at [392, 149] on div "Session 11 Live class Test Session title 13/99 Major Test 05 ​ Schedule for [DA…" at bounding box center [329, 80] width 228 height 402
click at [298, 207] on input "text" at bounding box center [320, 203] width 65 height 12
paste input "Volumes"
type input "Volumes"
click at [300, 203] on input "text" at bounding box center [320, 203] width 65 height 12
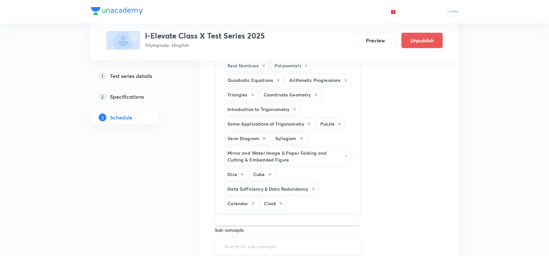
paste input "Volumes"
type input "V"
paste input "Surface"
type input "Surface"
paste input "Areas"
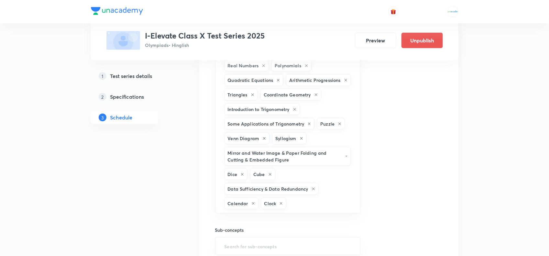
type input "Areas"
click at [242, 223] on li "Areas Related to Circles" at bounding box center [287, 225] width 145 height 12
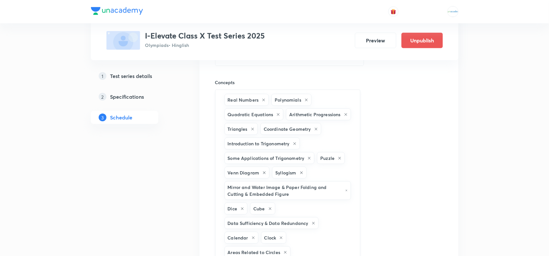
scroll to position [227, 0]
paste input "Circles"
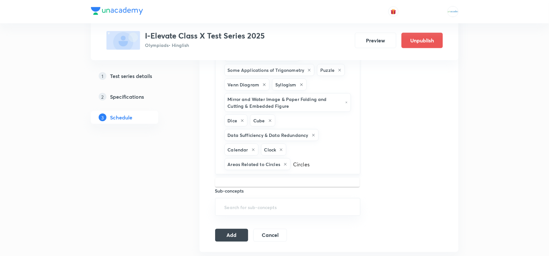
scroll to position [324, 0]
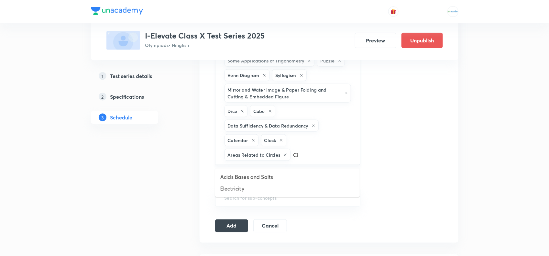
type input "C"
paste input "Surface"
type input "Surfac"
click at [236, 225] on button "Add" at bounding box center [231, 225] width 33 height 13
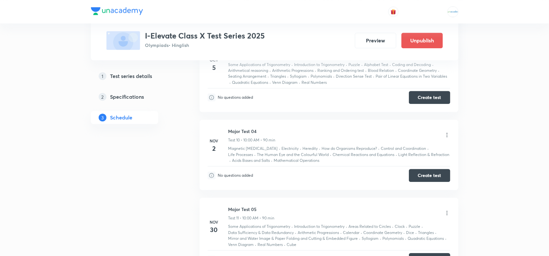
scroll to position [819, 0]
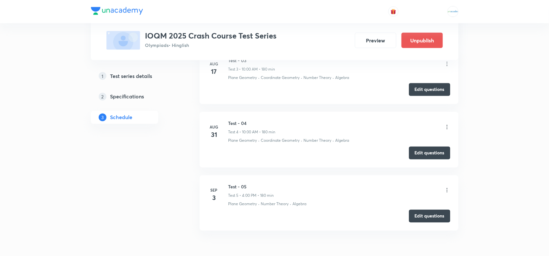
scroll to position [459, 0]
click at [446, 190] on icon at bounding box center [446, 191] width 1 height 4
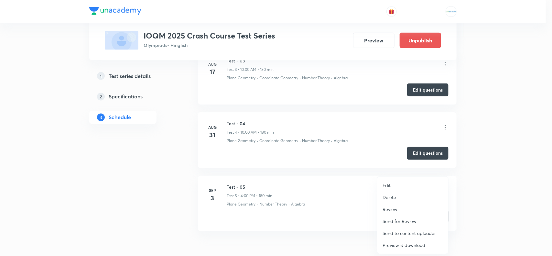
click at [387, 208] on p "Review" at bounding box center [390, 209] width 15 height 7
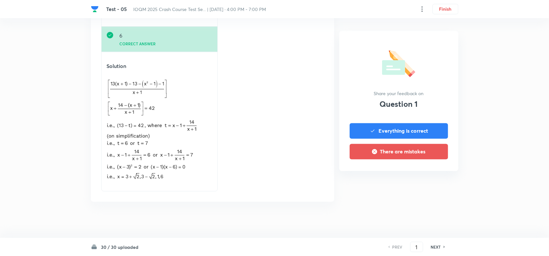
scroll to position [537, 0]
